Goal: Communication & Community: Share content

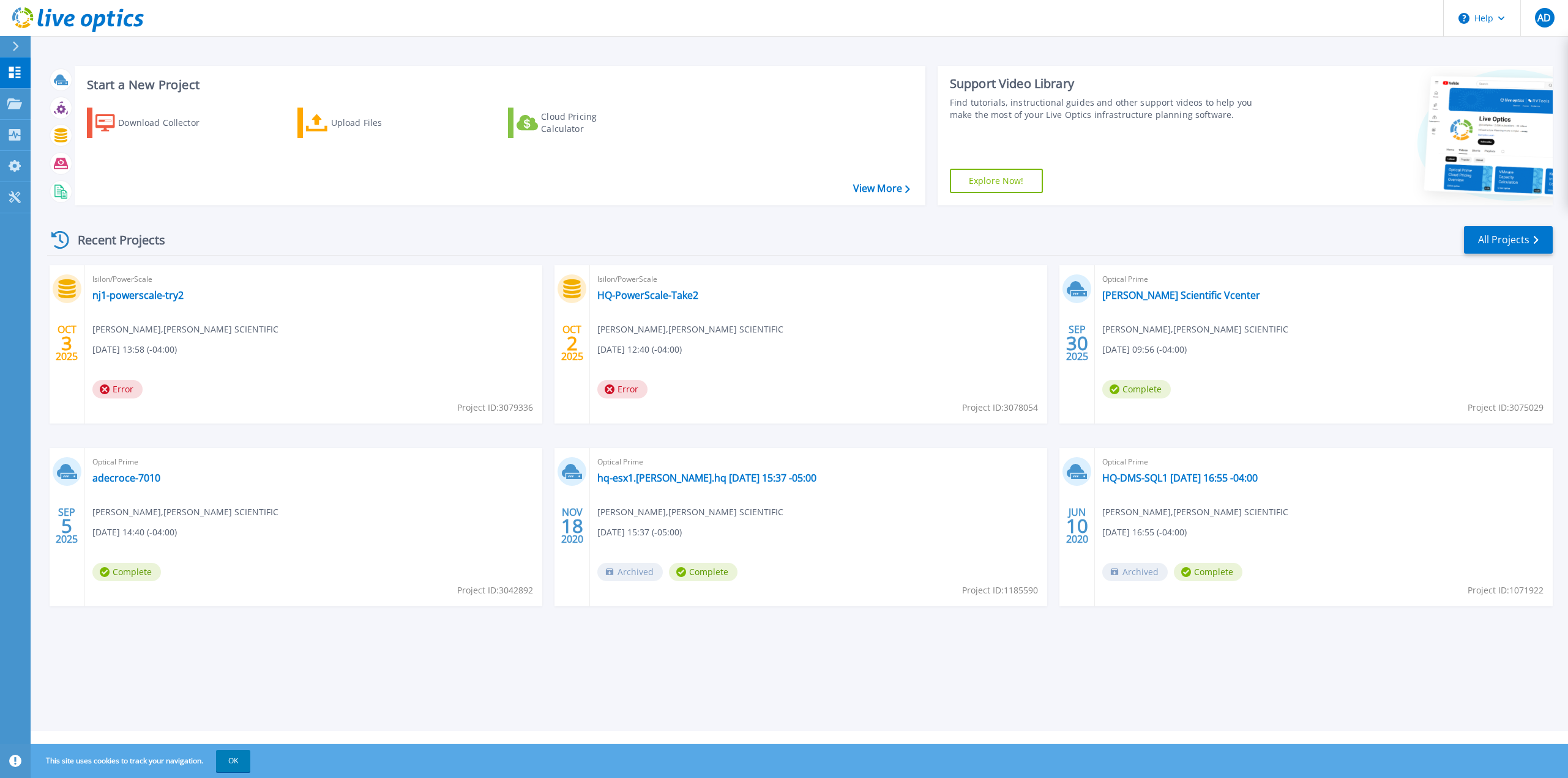
click at [1446, 320] on div "Optical Prime [PERSON_NAME] Scientific Vcenter [PERSON_NAME] , [PERSON_NAME] SC…" at bounding box center [1323, 345] width 457 height 159
click at [1128, 297] on link "[PERSON_NAME] Scientific Vcenter" at bounding box center [1181, 295] width 158 height 12
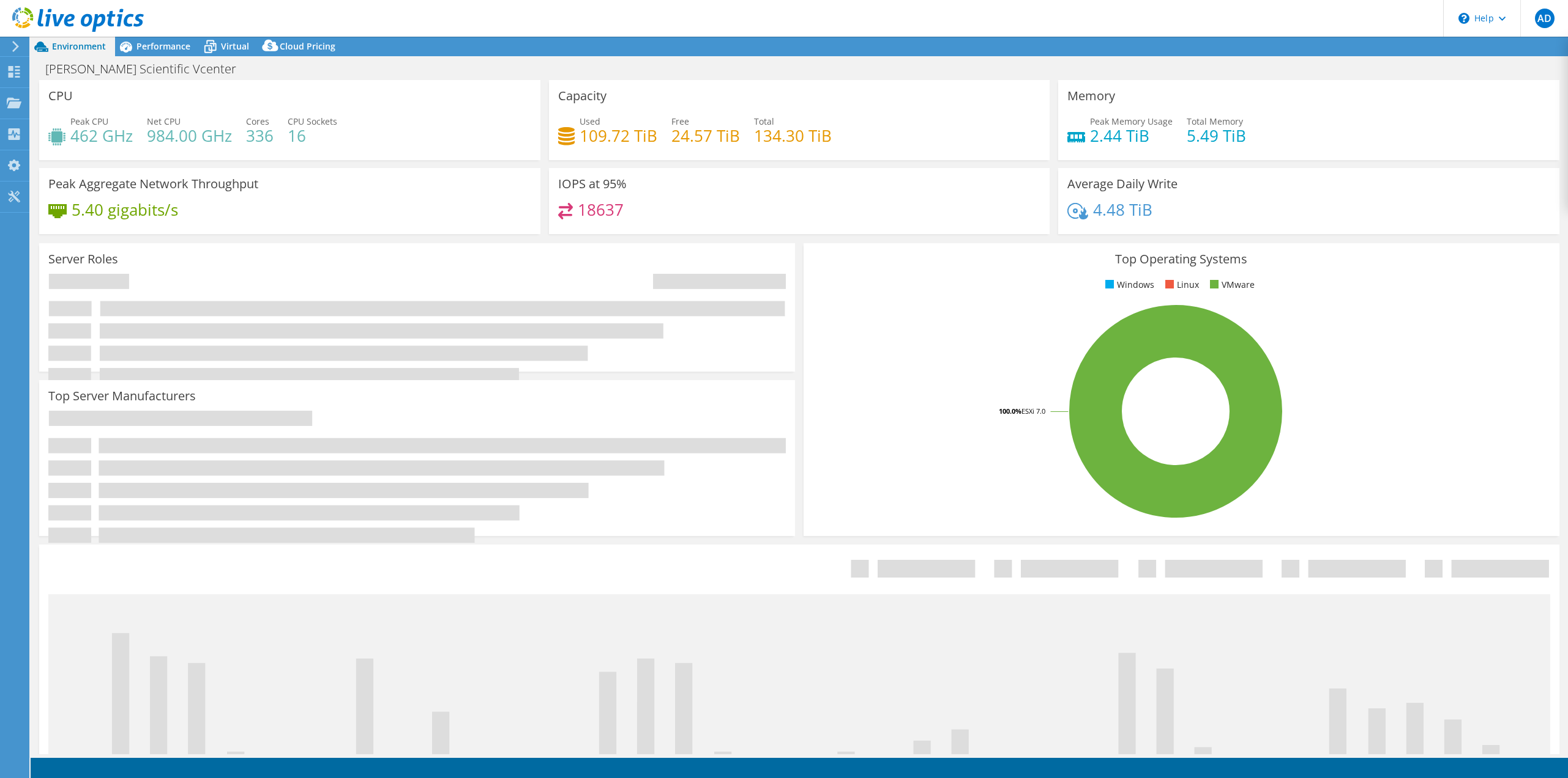
select select "USD"
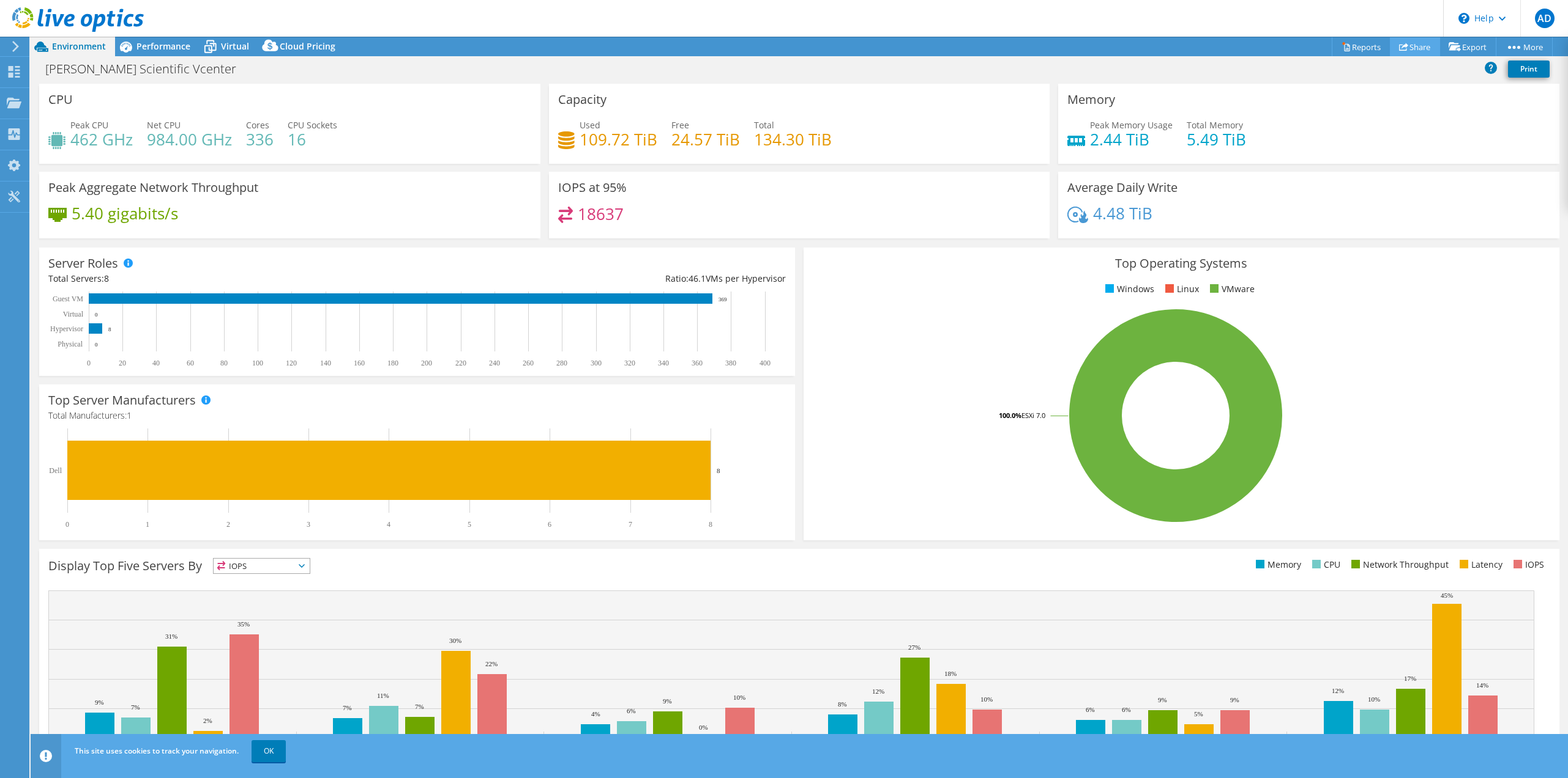
click at [1406, 46] on link "Share" at bounding box center [1414, 47] width 50 height 19
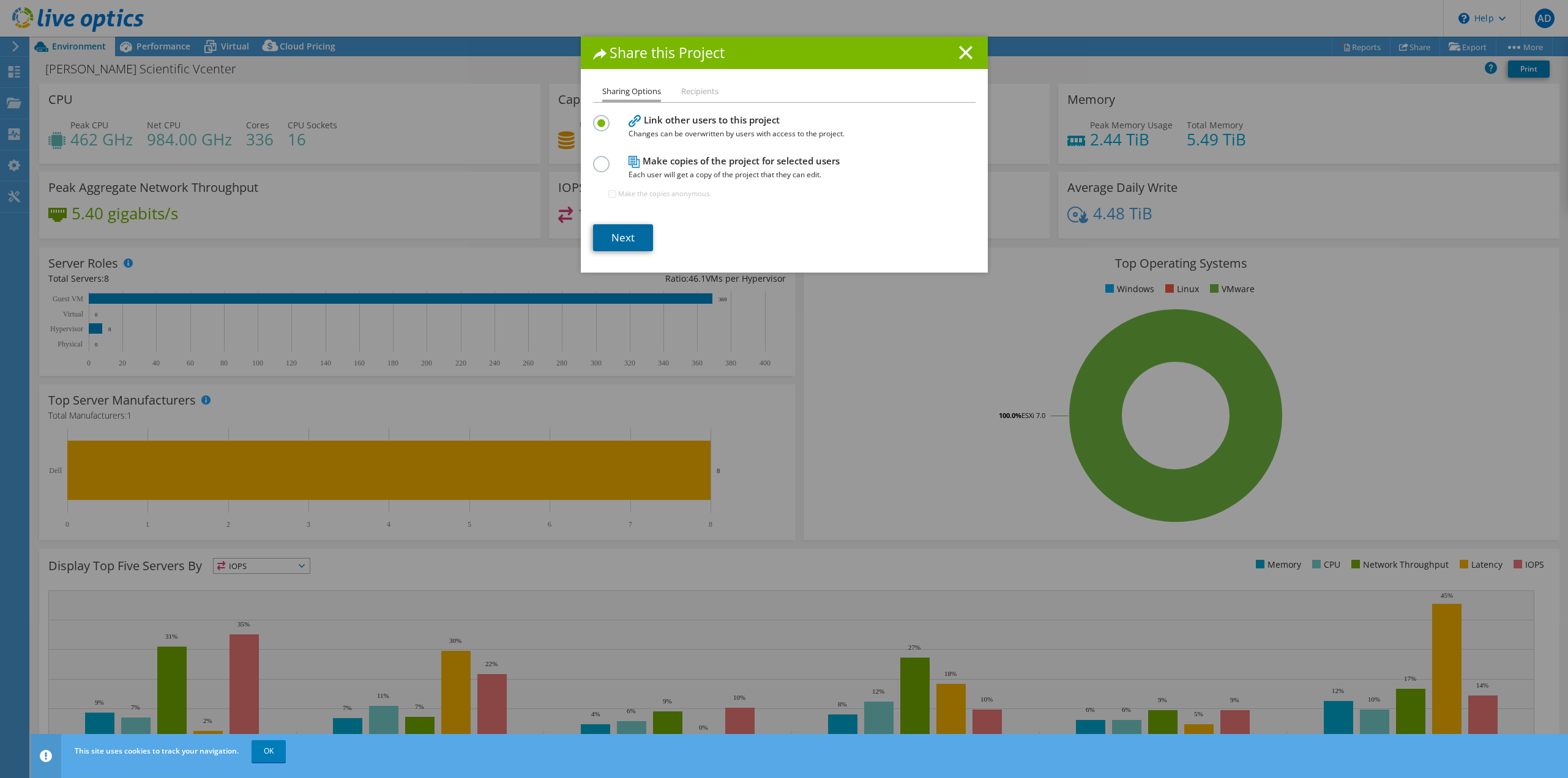
click at [626, 229] on link "Next" at bounding box center [623, 237] width 60 height 27
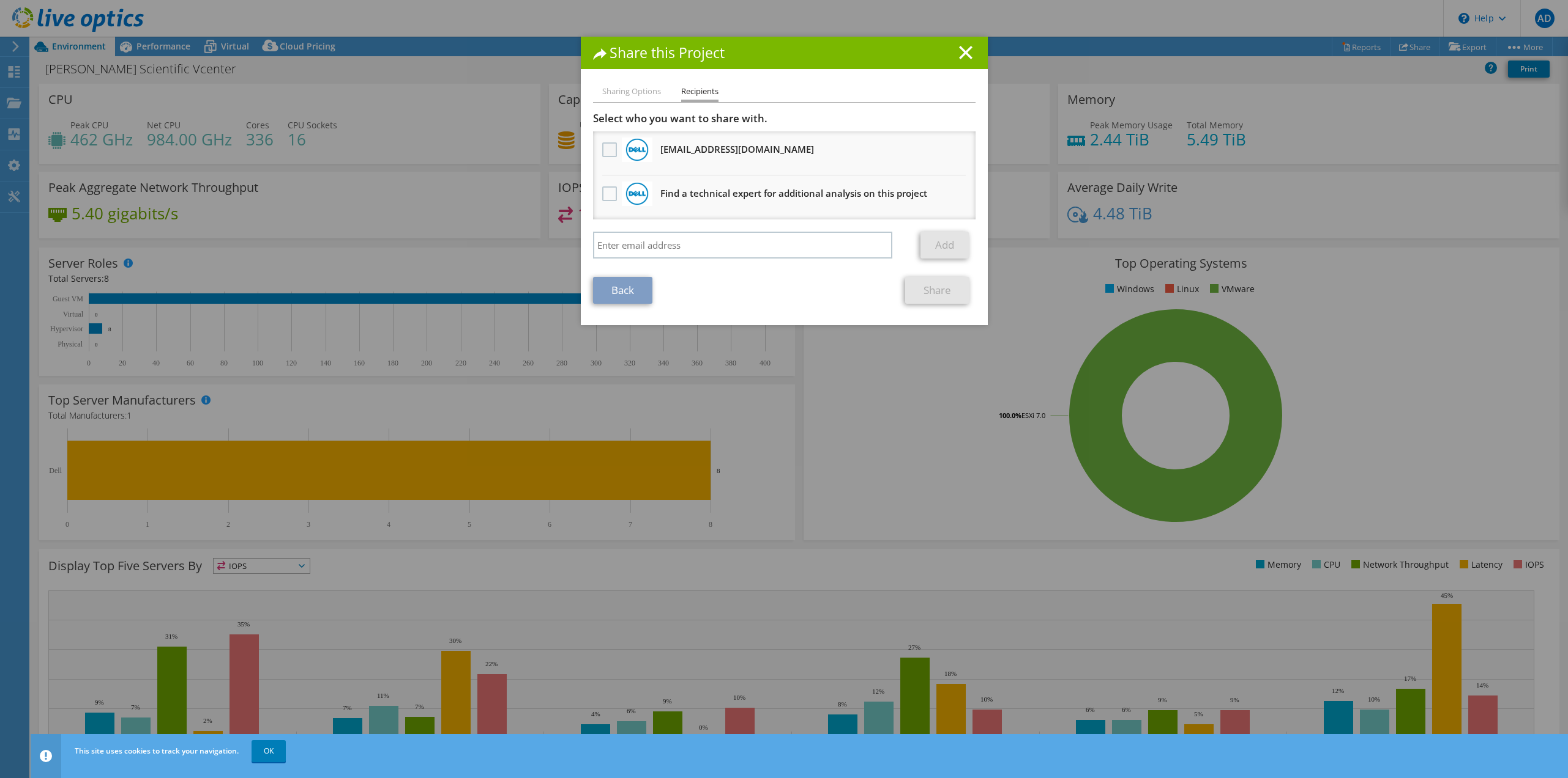
click at [602, 151] on label at bounding box center [611, 149] width 17 height 15
click at [0, 0] on input "checkbox" at bounding box center [0, 0] width 0 height 0
click at [923, 288] on link "Share" at bounding box center [937, 290] width 64 height 27
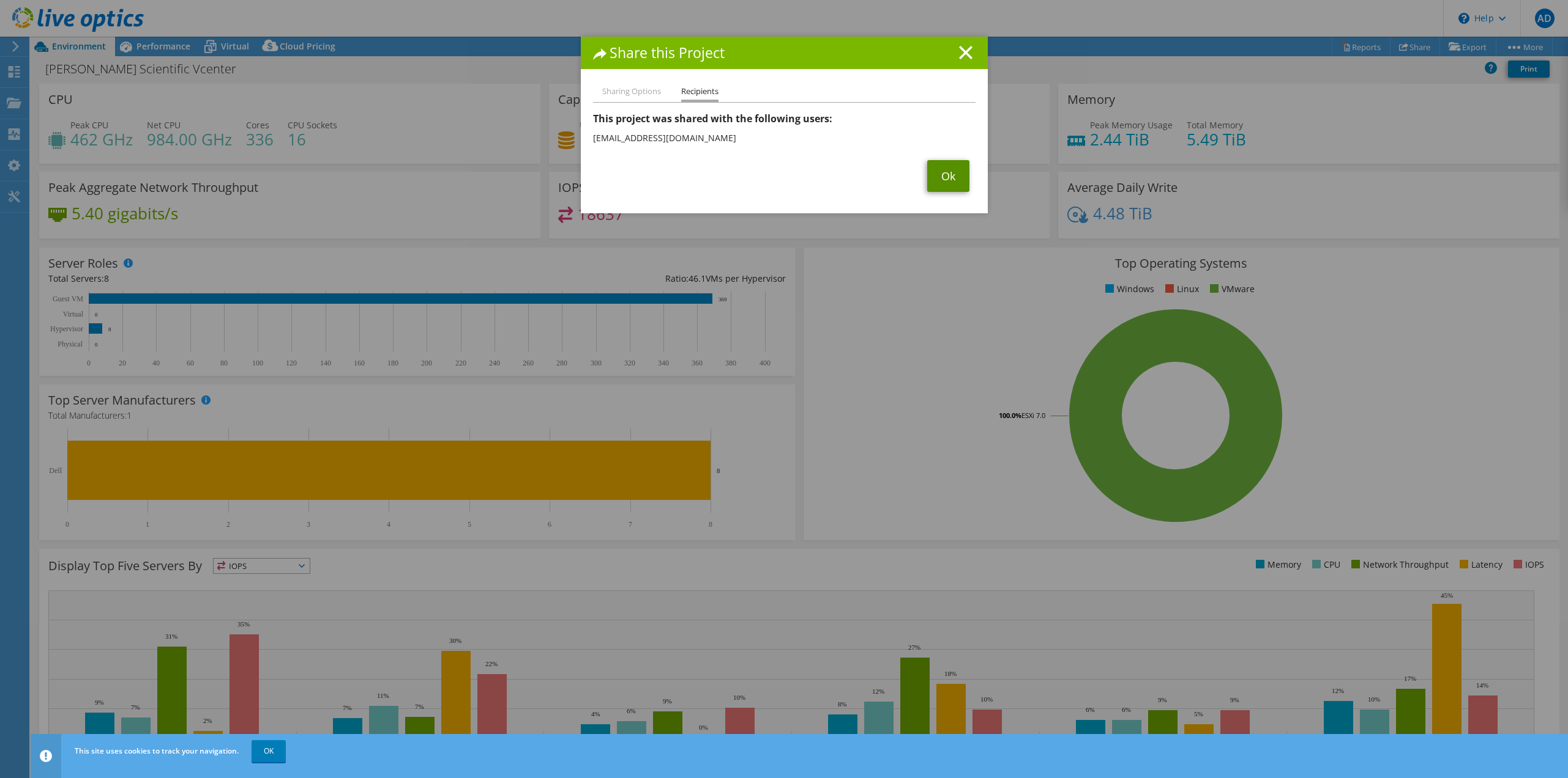
click at [948, 179] on link "Ok" at bounding box center [948, 176] width 42 height 32
